Goal: Task Accomplishment & Management: Use online tool/utility

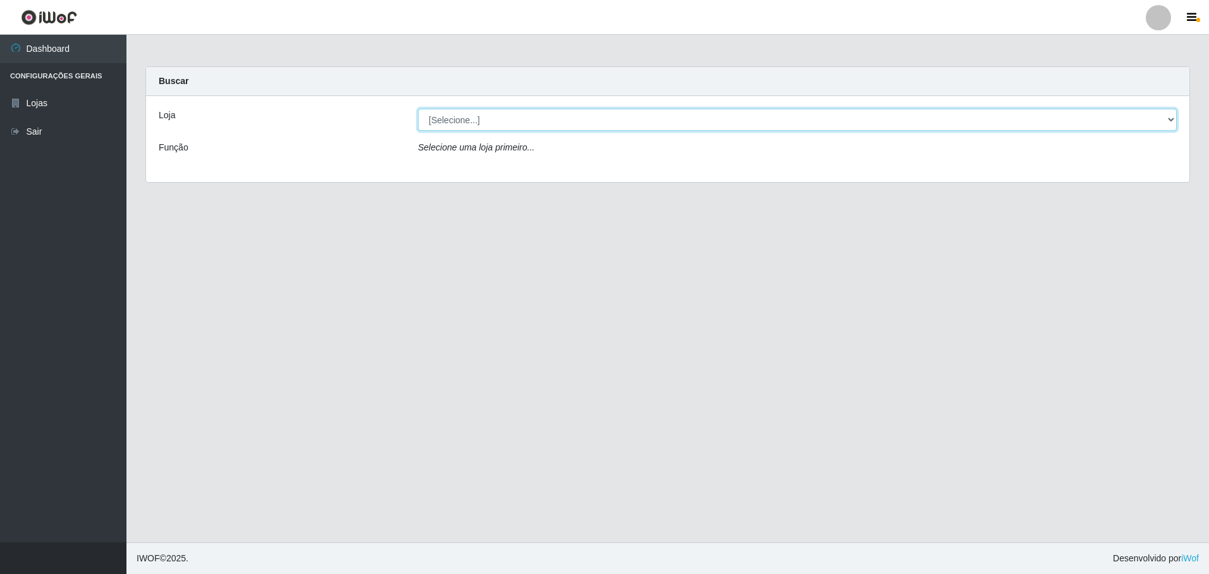
drag, startPoint x: 510, startPoint y: 124, endPoint x: 504, endPoint y: 128, distance: 7.2
click at [510, 124] on select "[Selecione...] Extrabom - Loja 05 [GEOGRAPHIC_DATA]" at bounding box center [797, 120] width 759 height 22
select select "494"
click at [418, 109] on select "[Selecione...] Extrabom - Loja 05 [GEOGRAPHIC_DATA]" at bounding box center [797, 120] width 759 height 22
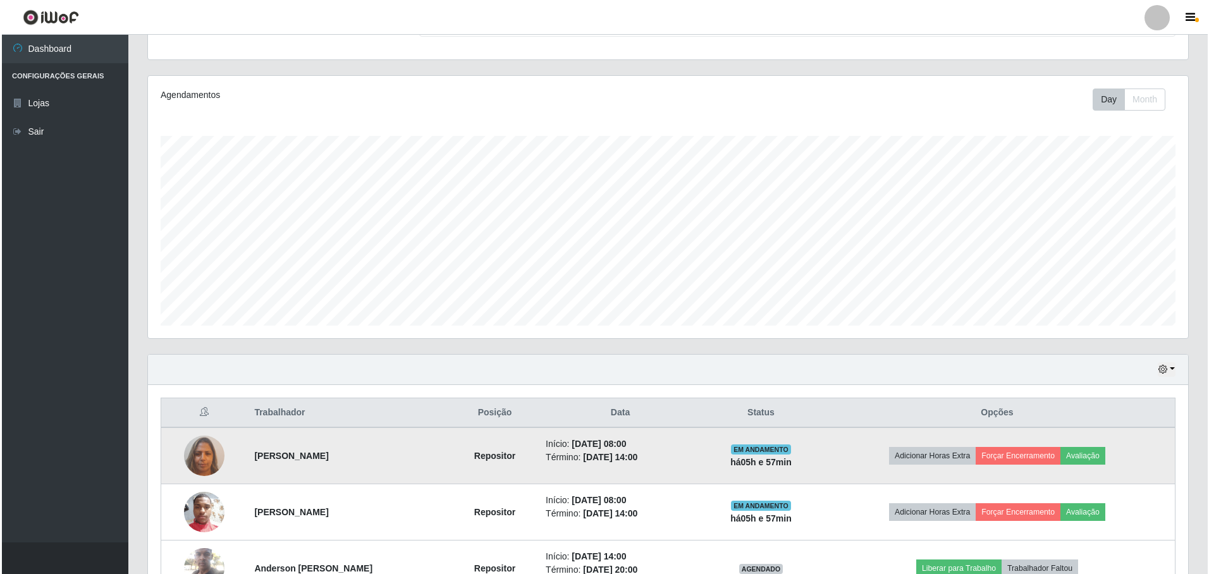
scroll to position [266, 0]
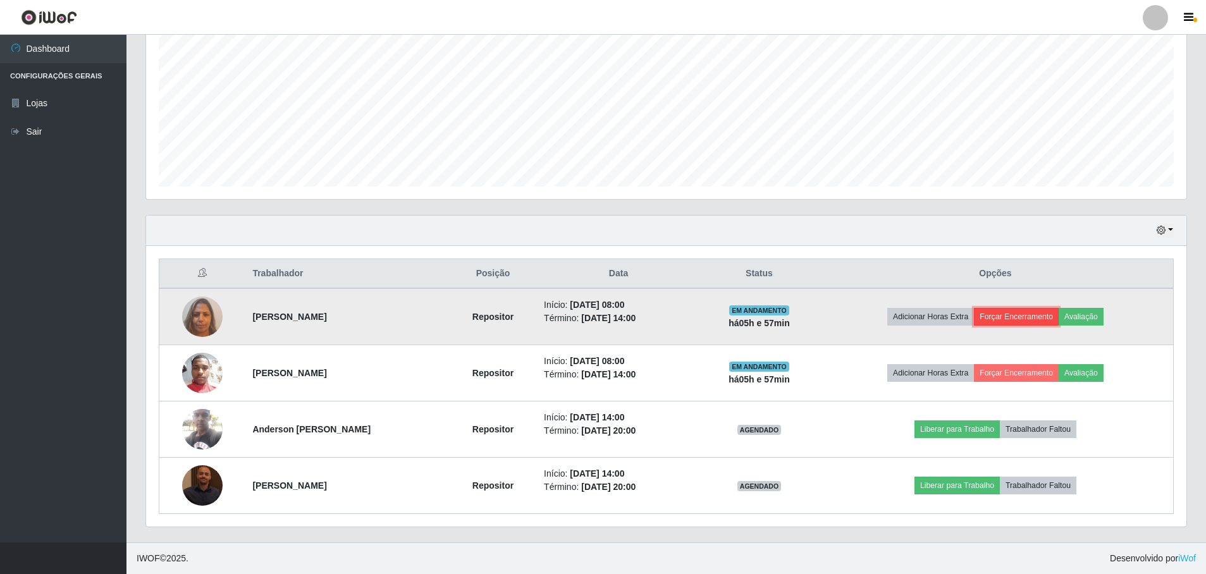
click at [1031, 312] on button "Forçar Encerramento" at bounding box center [1016, 317] width 85 height 18
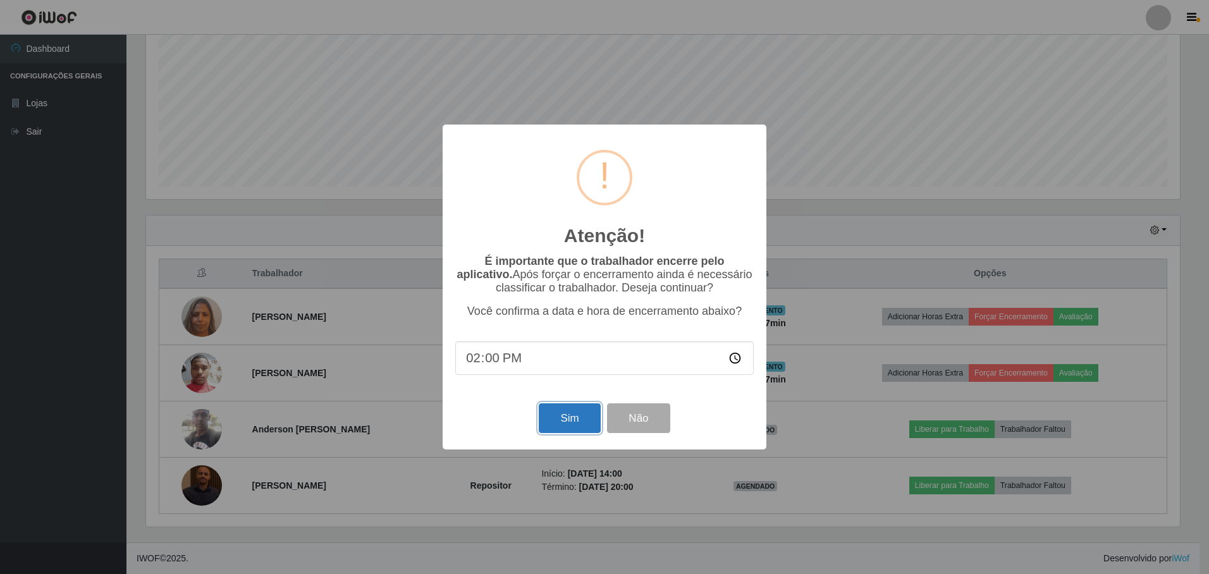
click at [573, 424] on button "Sim" at bounding box center [569, 418] width 61 height 30
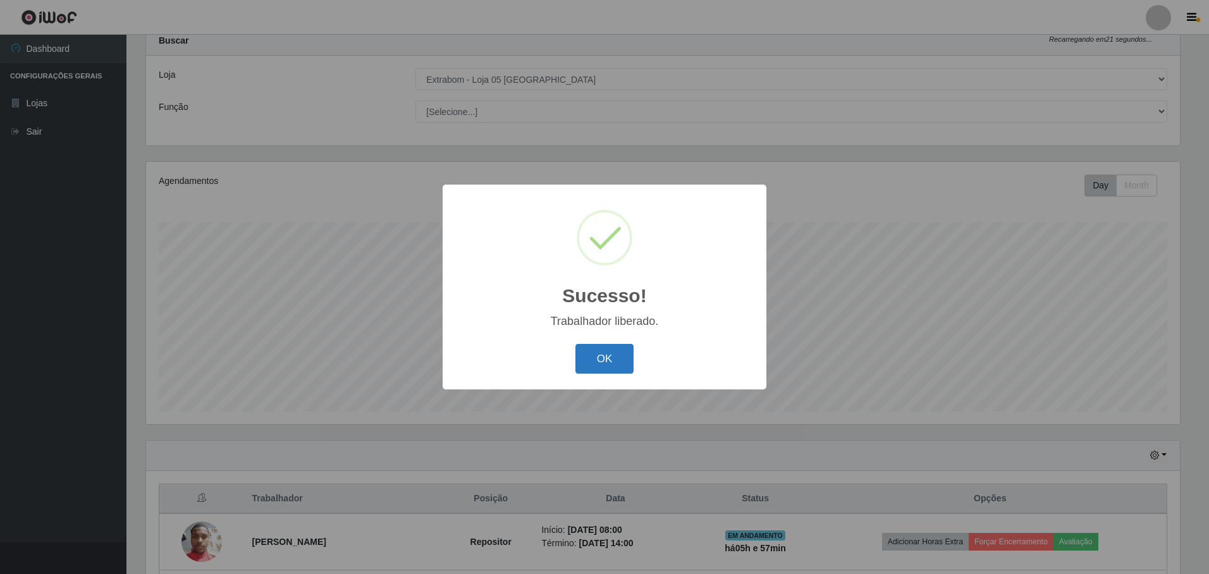
click at [606, 367] on button "OK" at bounding box center [604, 359] width 59 height 30
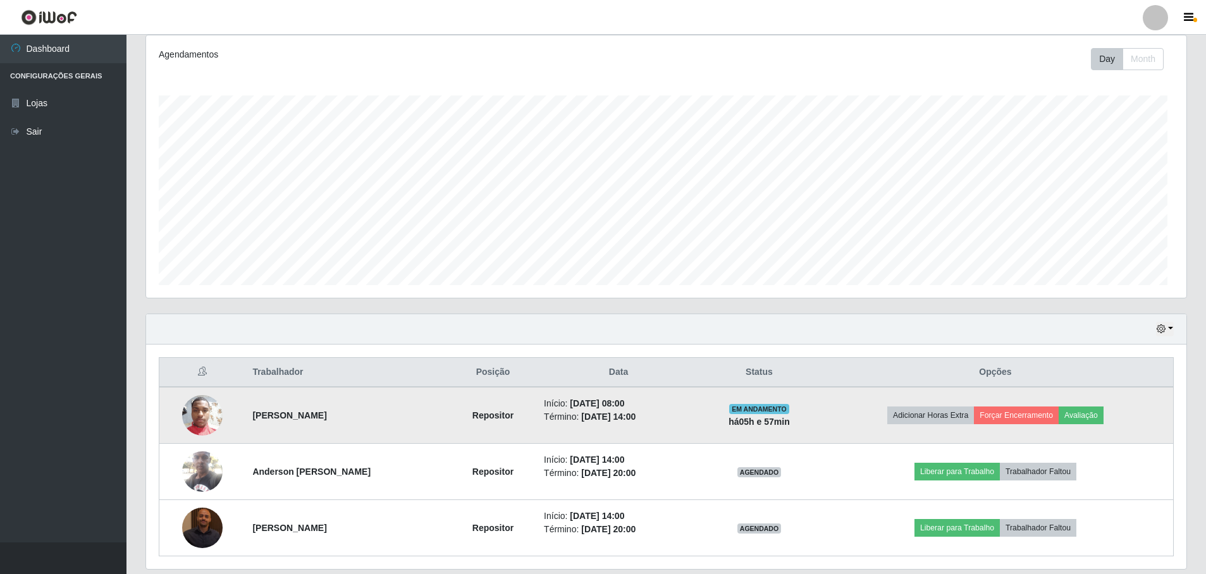
scroll to position [209, 0]
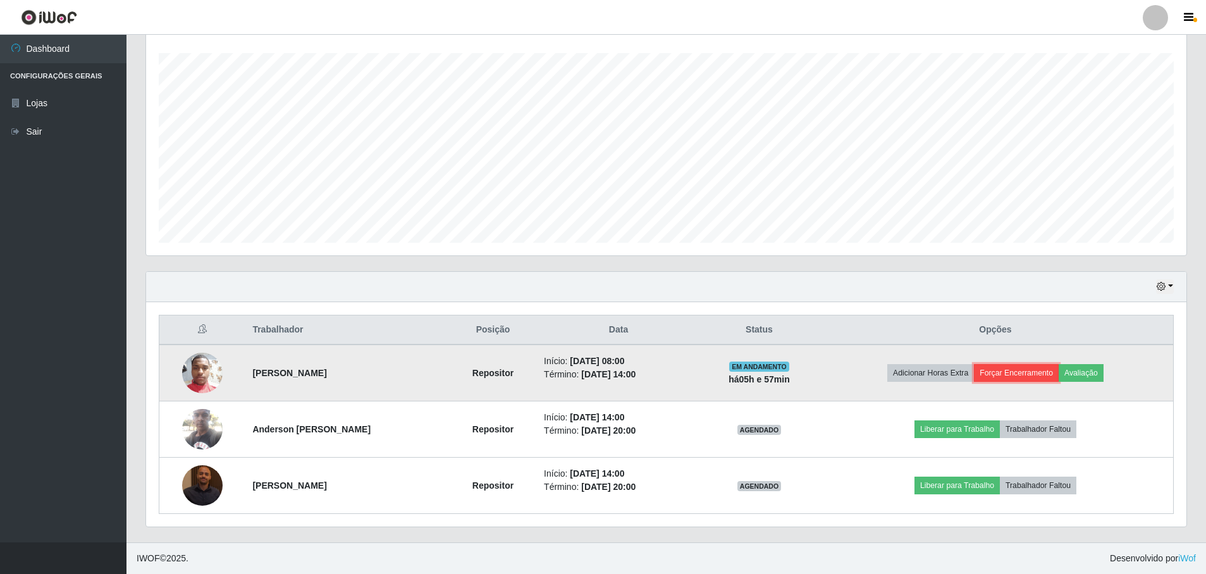
click at [1046, 369] on button "Forçar Encerramento" at bounding box center [1016, 373] width 85 height 18
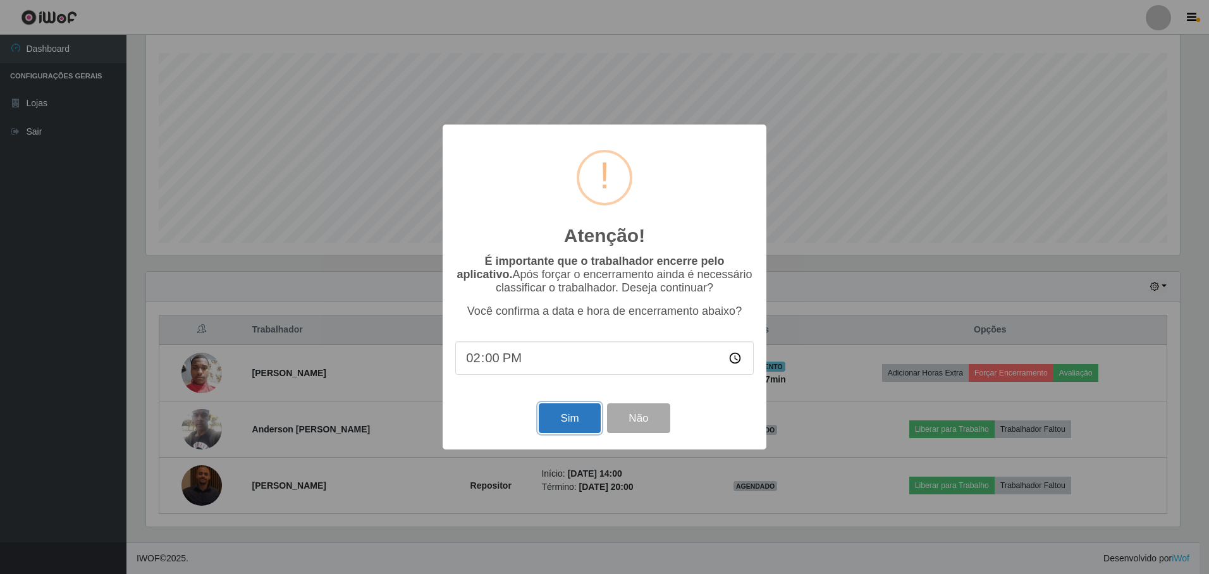
click at [582, 417] on button "Sim" at bounding box center [569, 418] width 61 height 30
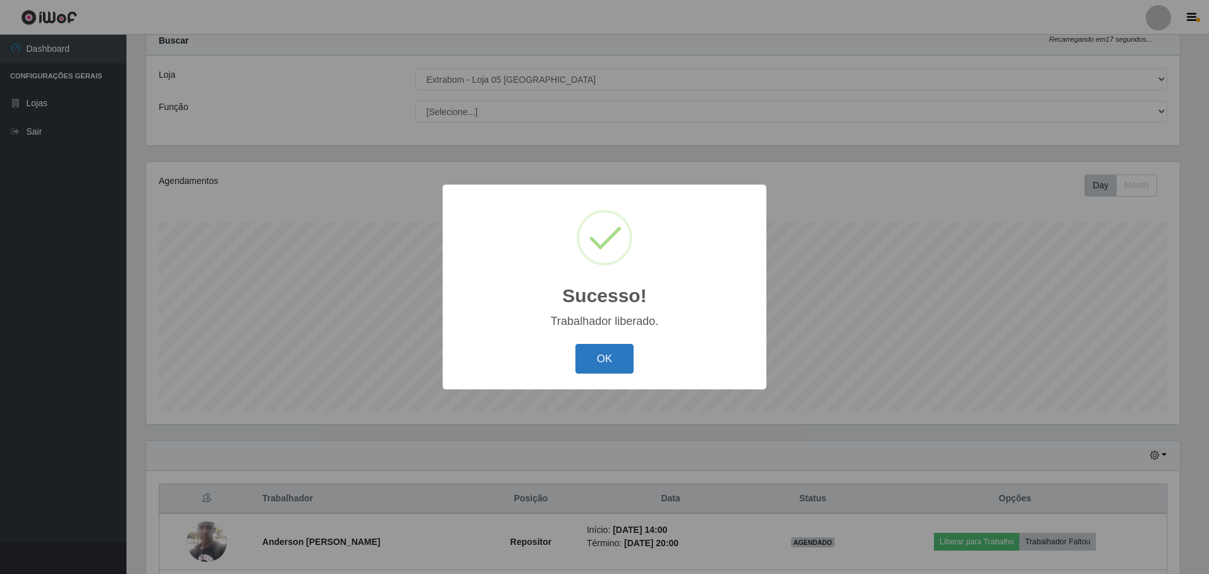
click at [595, 355] on button "OK" at bounding box center [604, 359] width 59 height 30
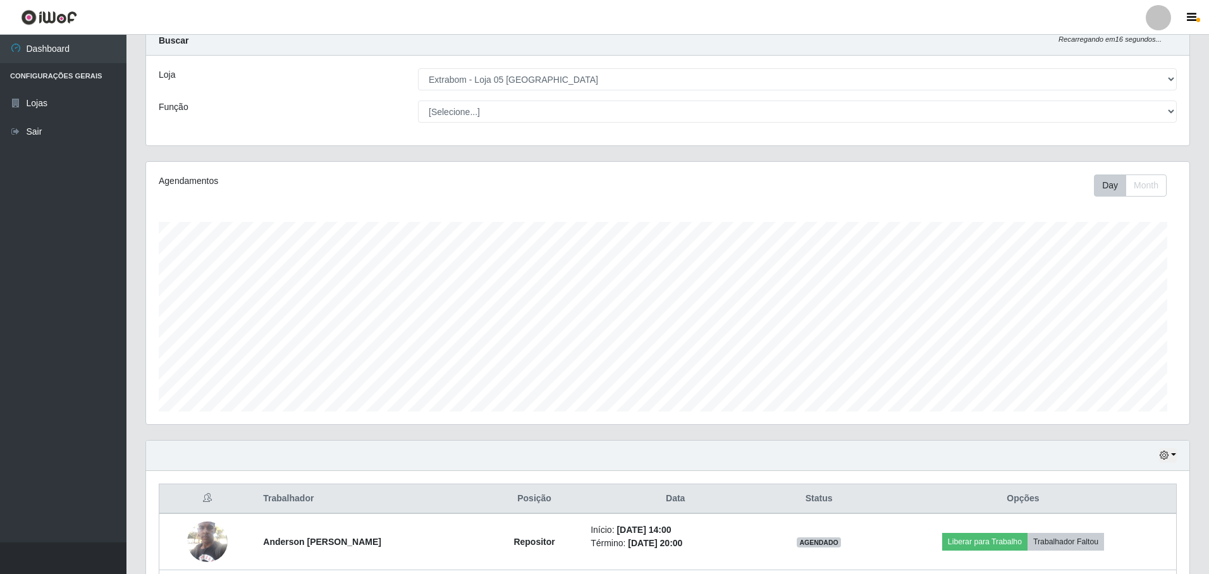
scroll to position [262, 1040]
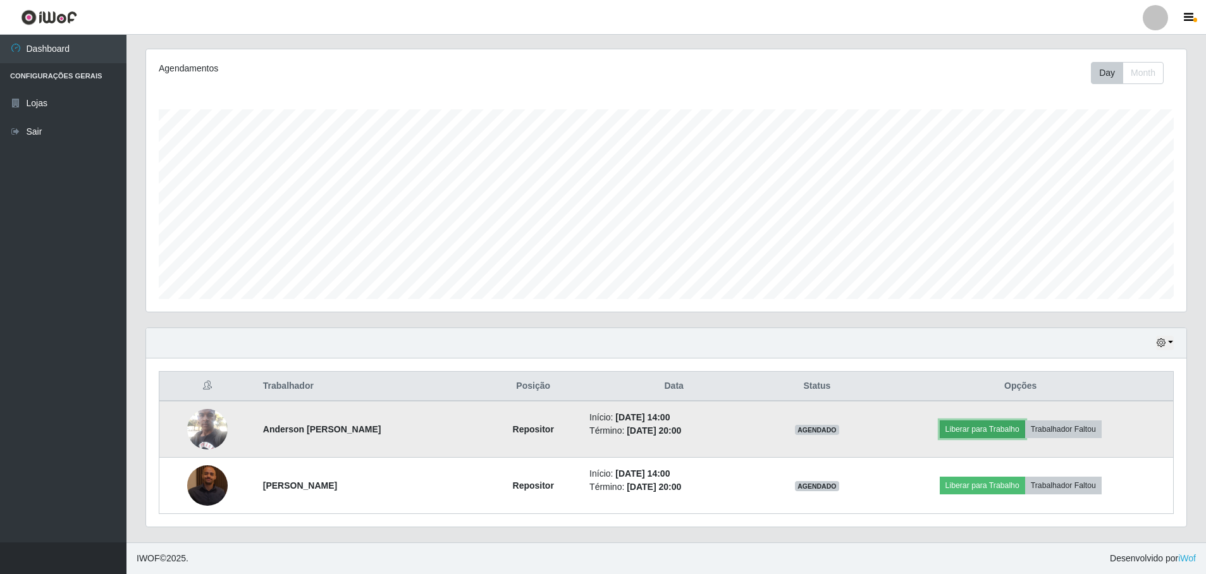
click at [971, 423] on button "Liberar para Trabalho" at bounding box center [982, 429] width 85 height 18
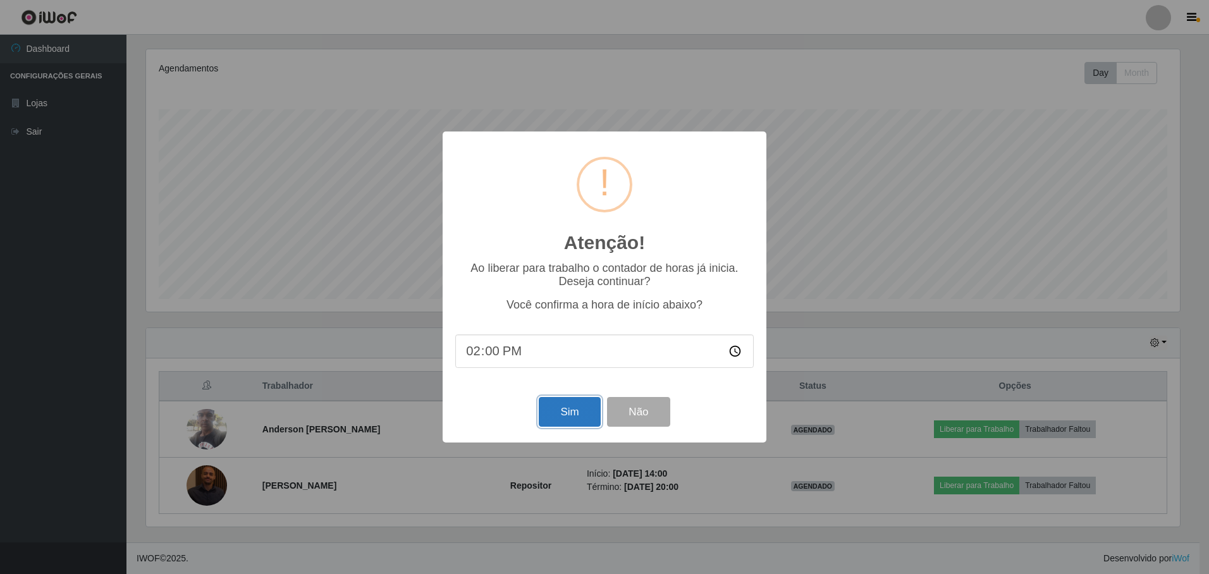
click at [561, 422] on button "Sim" at bounding box center [569, 412] width 61 height 30
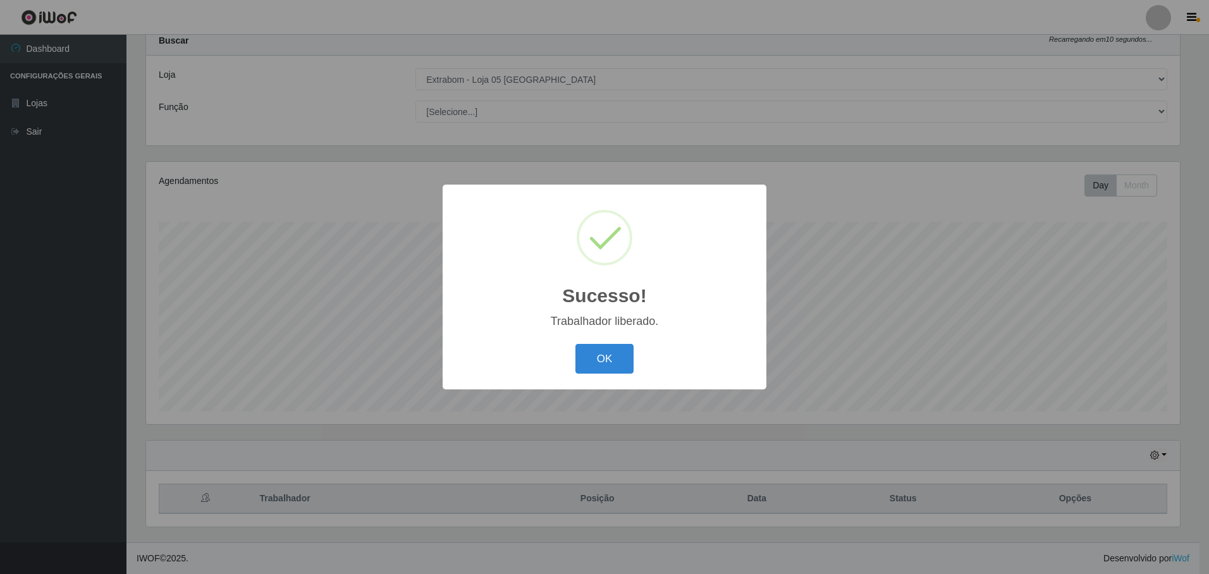
scroll to position [0, 0]
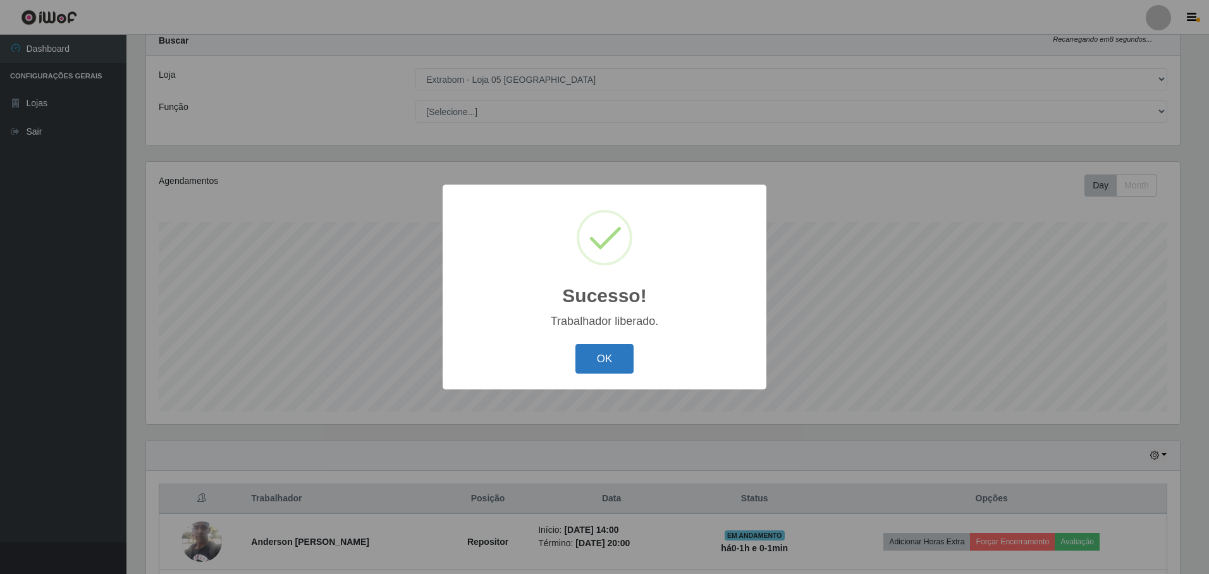
drag, startPoint x: 626, startPoint y: 351, endPoint x: 619, endPoint y: 353, distance: 7.4
click at [625, 350] on button "OK" at bounding box center [604, 359] width 59 height 30
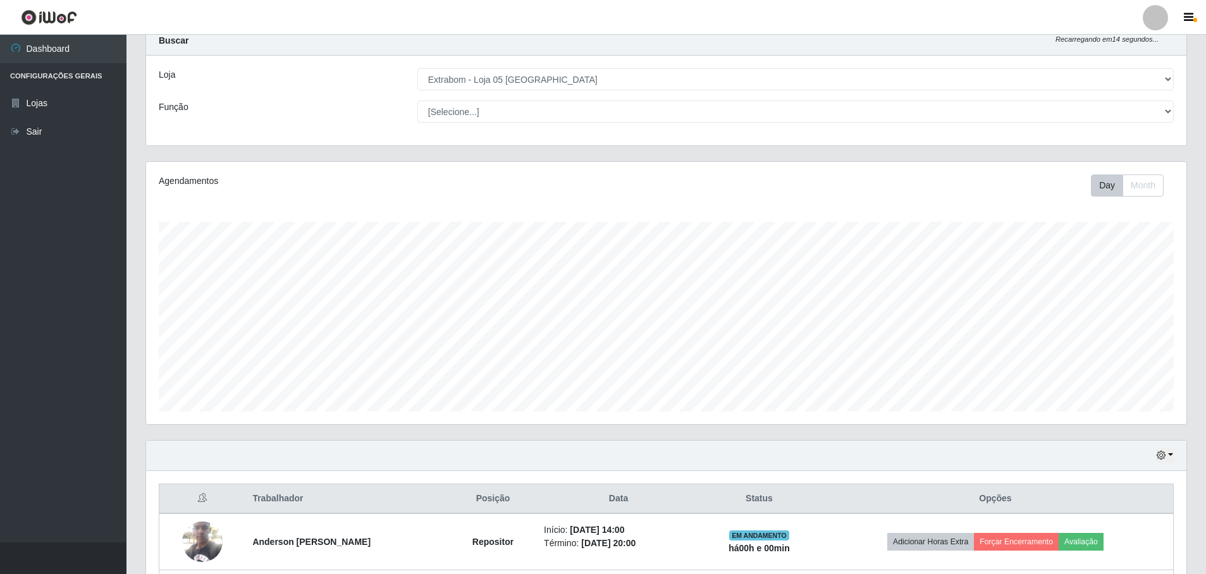
scroll to position [153, 0]
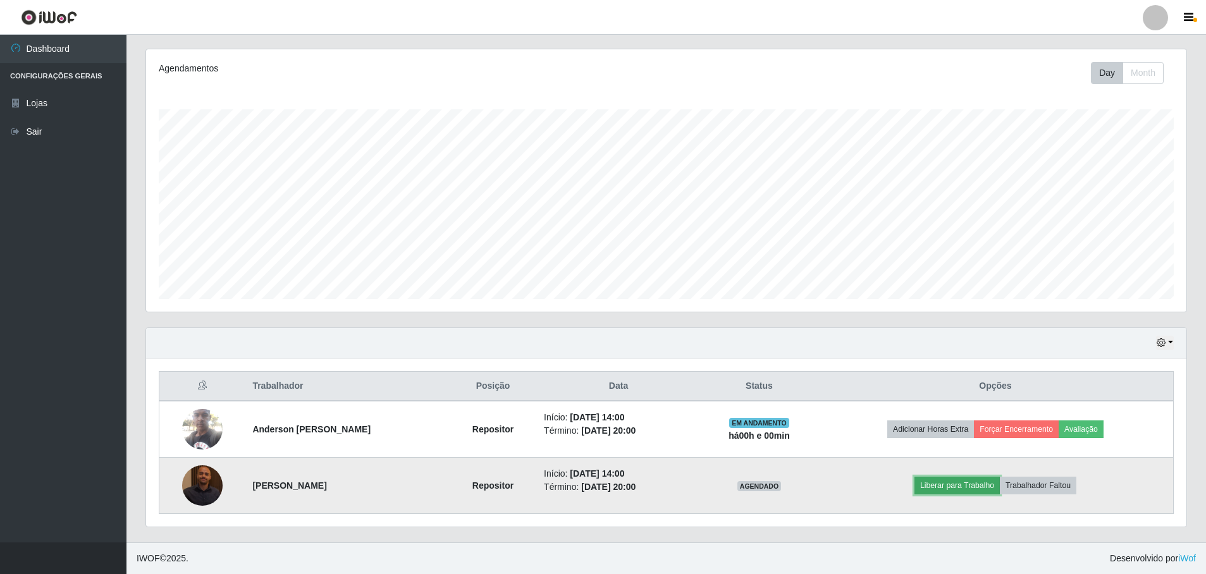
click at [936, 481] on button "Liberar para Trabalho" at bounding box center [956, 486] width 85 height 18
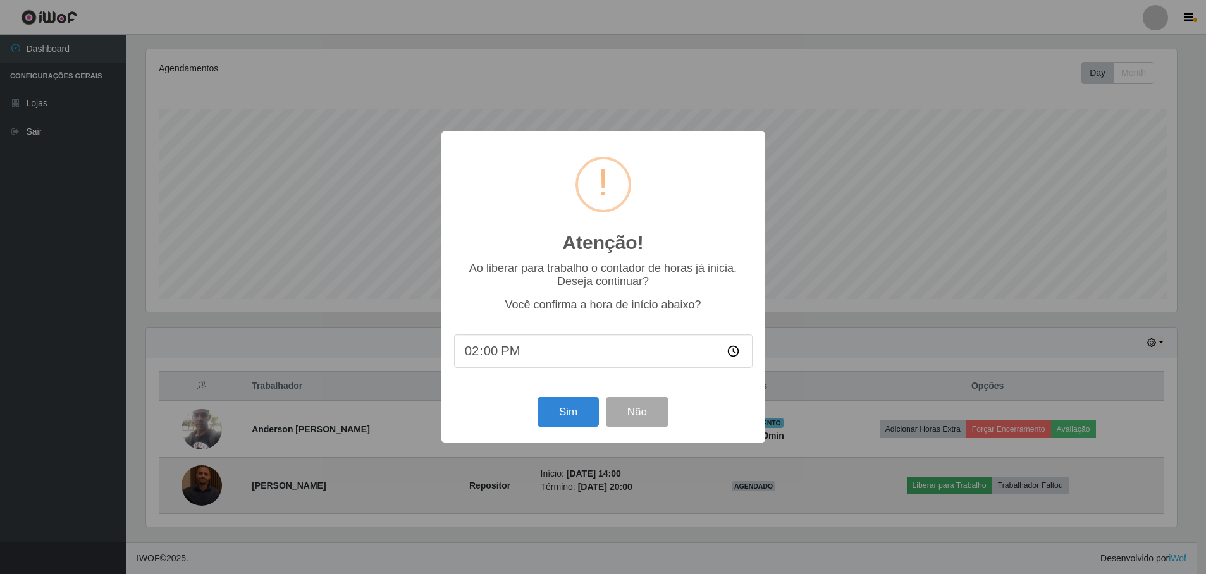
scroll to position [262, 1034]
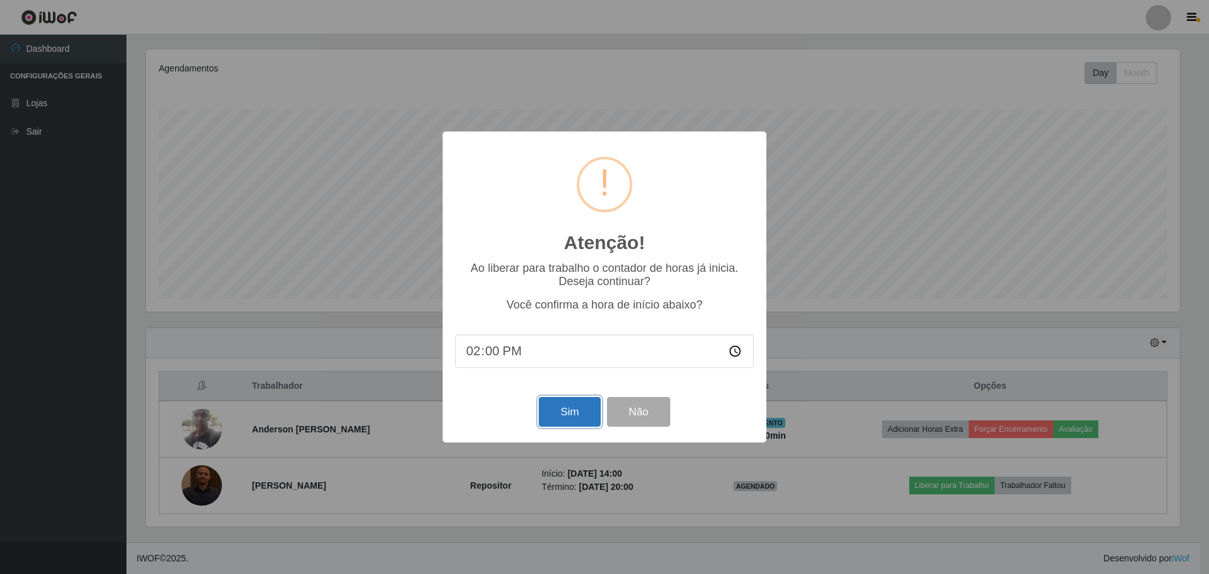
click at [574, 423] on button "Sim" at bounding box center [569, 412] width 61 height 30
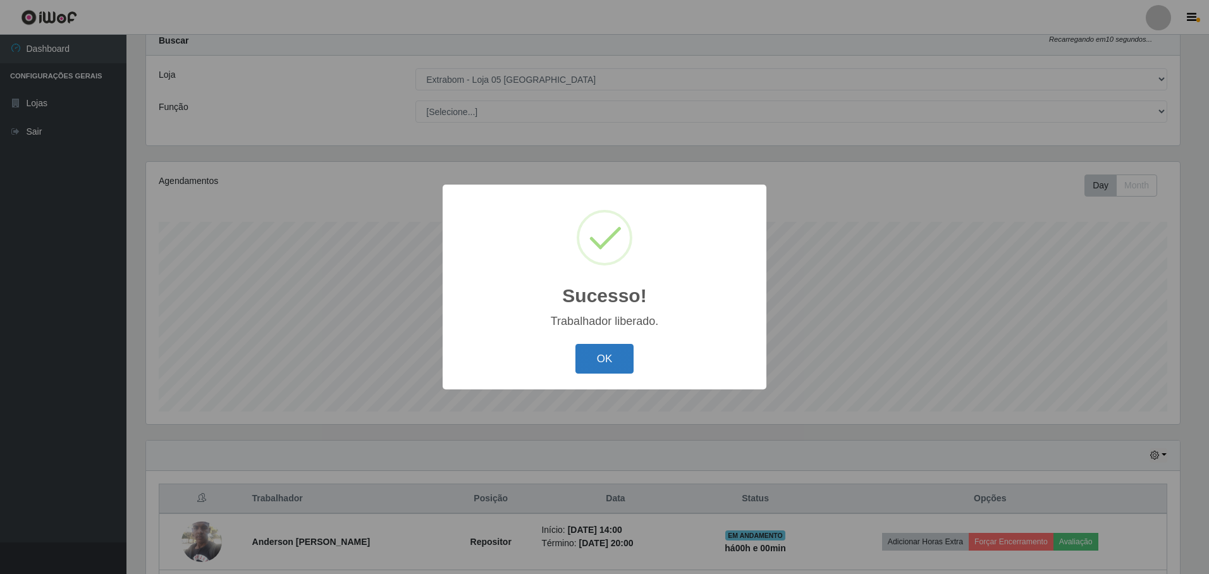
click at [606, 360] on button "OK" at bounding box center [604, 359] width 59 height 30
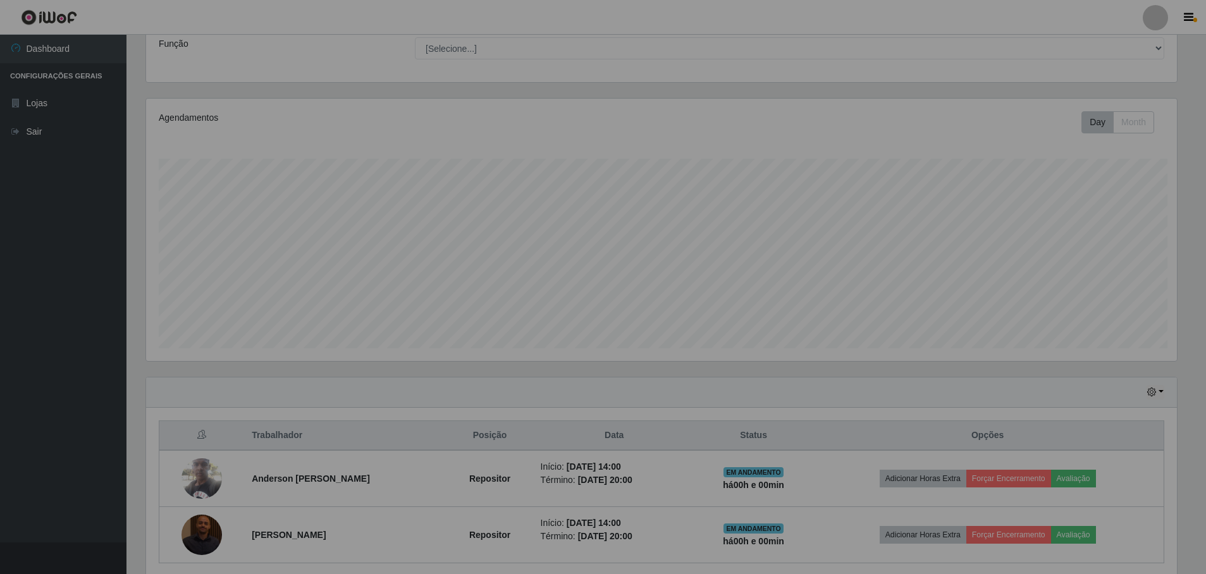
scroll to position [262, 1040]
